Goal: Task Accomplishment & Management: Manage account settings

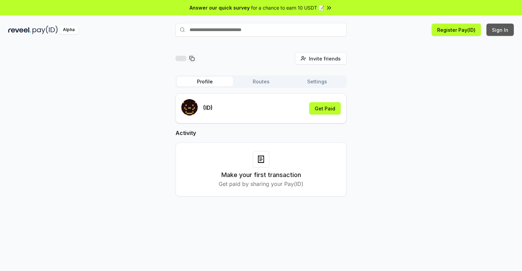
click at [500, 30] on button "Sign In" at bounding box center [499, 30] width 27 height 12
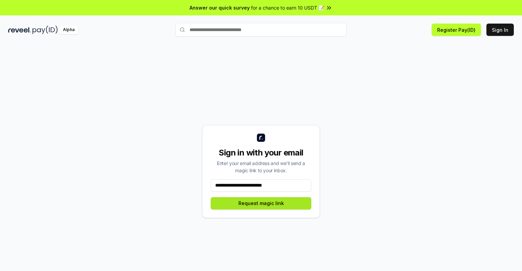
type input "**********"
click at [261, 203] on button "Request magic link" at bounding box center [261, 203] width 100 height 12
